Goal: Navigation & Orientation: Find specific page/section

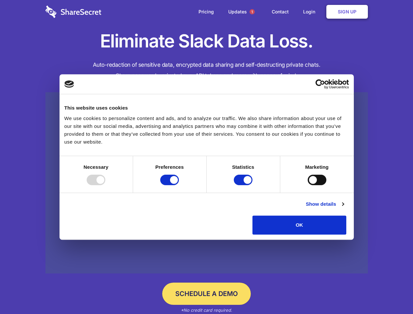
click at [105, 185] on div at bounding box center [96, 180] width 19 height 10
click at [179, 185] on input "Preferences" at bounding box center [169, 180] width 19 height 10
checkbox input "false"
click at [244, 185] on input "Statistics" at bounding box center [243, 180] width 19 height 10
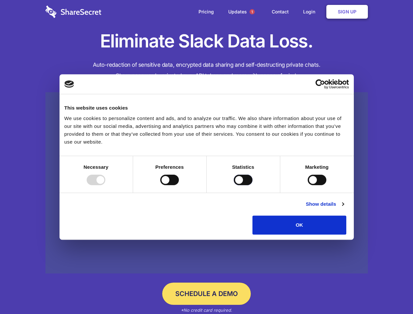
checkbox input "false"
click at [308, 185] on input "Marketing" at bounding box center [317, 180] width 19 height 10
checkbox input "true"
click at [344, 208] on link "Show details" at bounding box center [325, 204] width 38 height 8
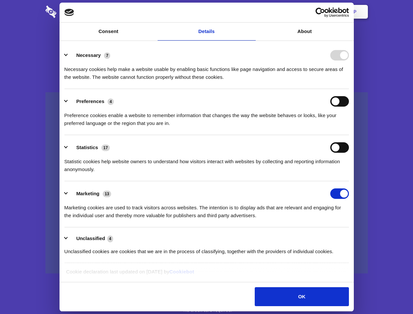
click at [349, 89] on li "Necessary 7 Necessary cookies help make a website usable by enabling basic func…" at bounding box center [206, 66] width 285 height 46
click at [252, 12] on span "1" at bounding box center [252, 11] width 5 height 5
